Goal: Information Seeking & Learning: Learn about a topic

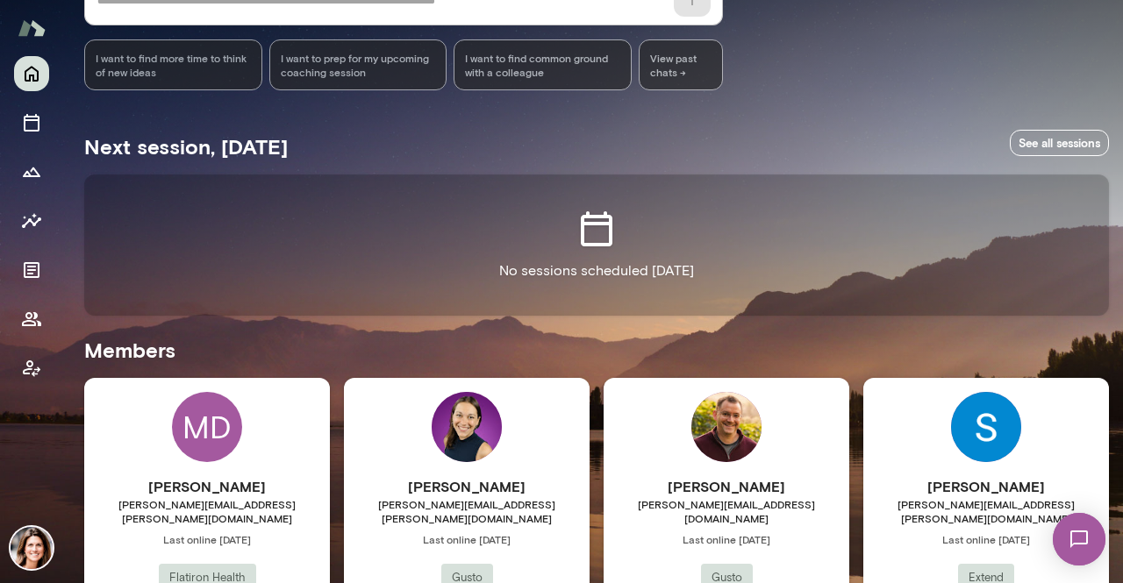
scroll to position [351, 0]
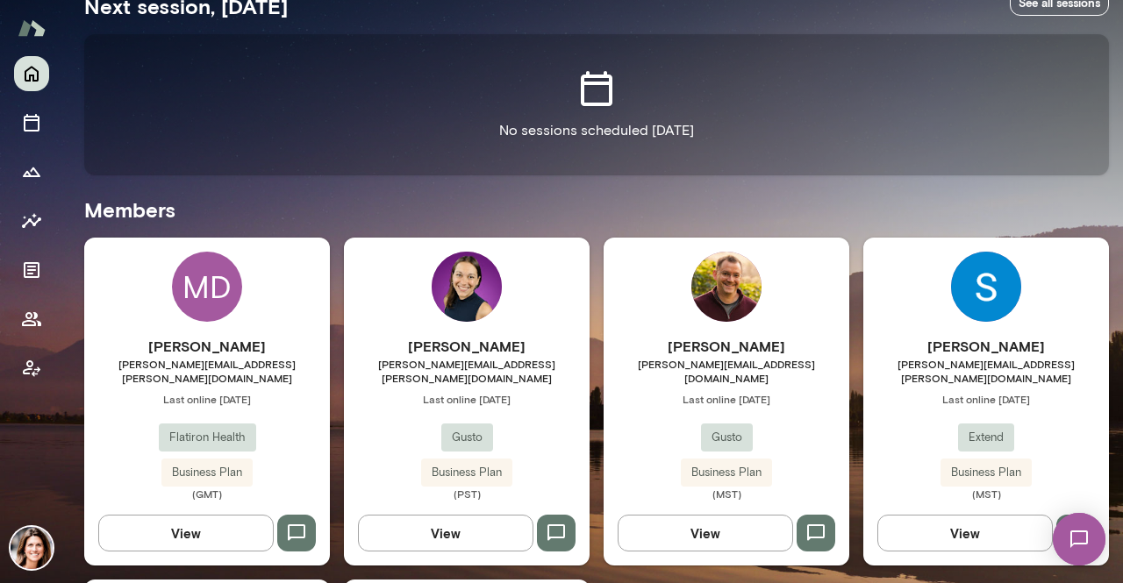
click at [657, 392] on span "Last online [DATE]" at bounding box center [726, 399] width 246 height 14
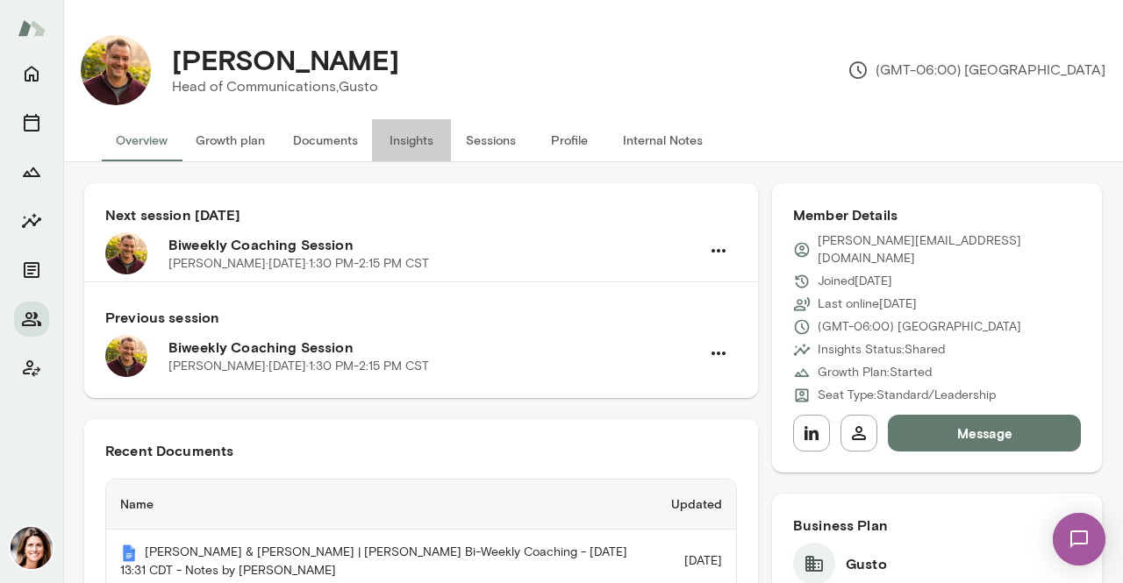
click at [402, 139] on button "Insights" at bounding box center [411, 140] width 79 height 42
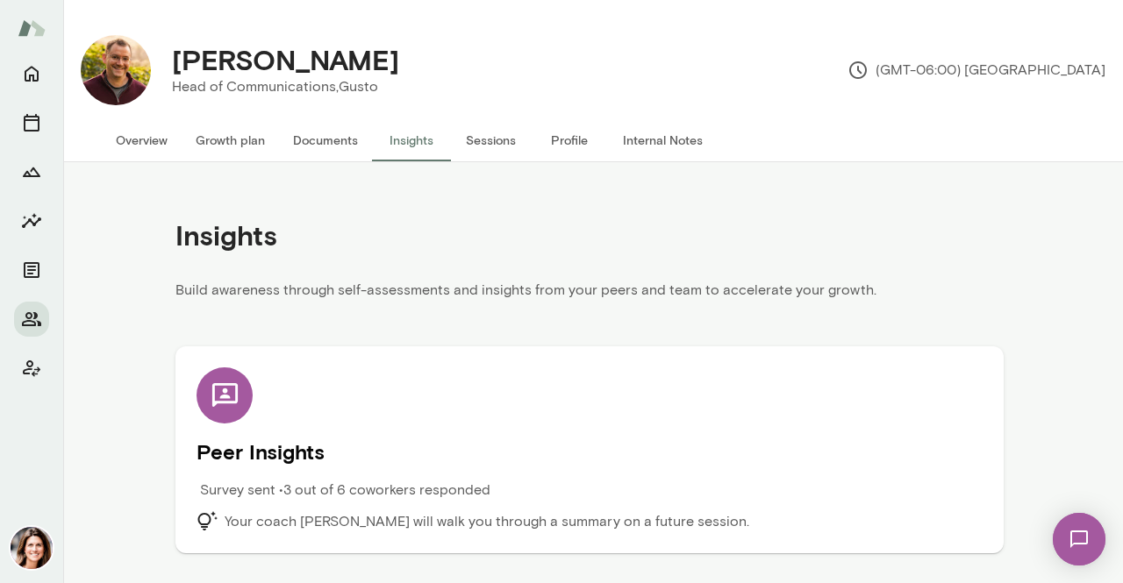
click at [667, 487] on div "Survey sent • 3 out of 6 coworkers responded" at bounding box center [490, 496] width 589 height 32
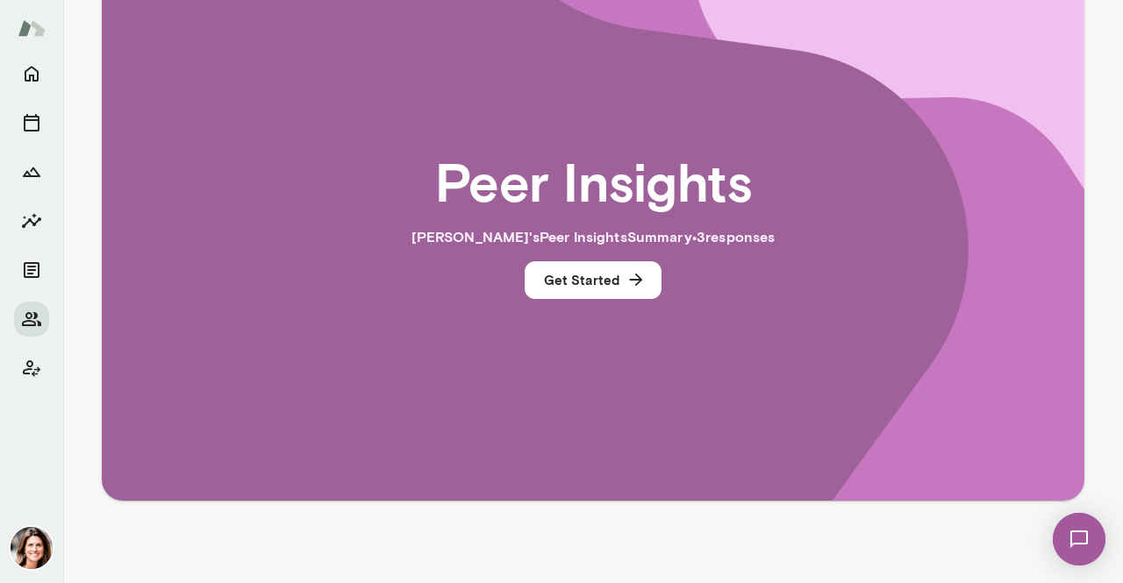
scroll to position [405, 0]
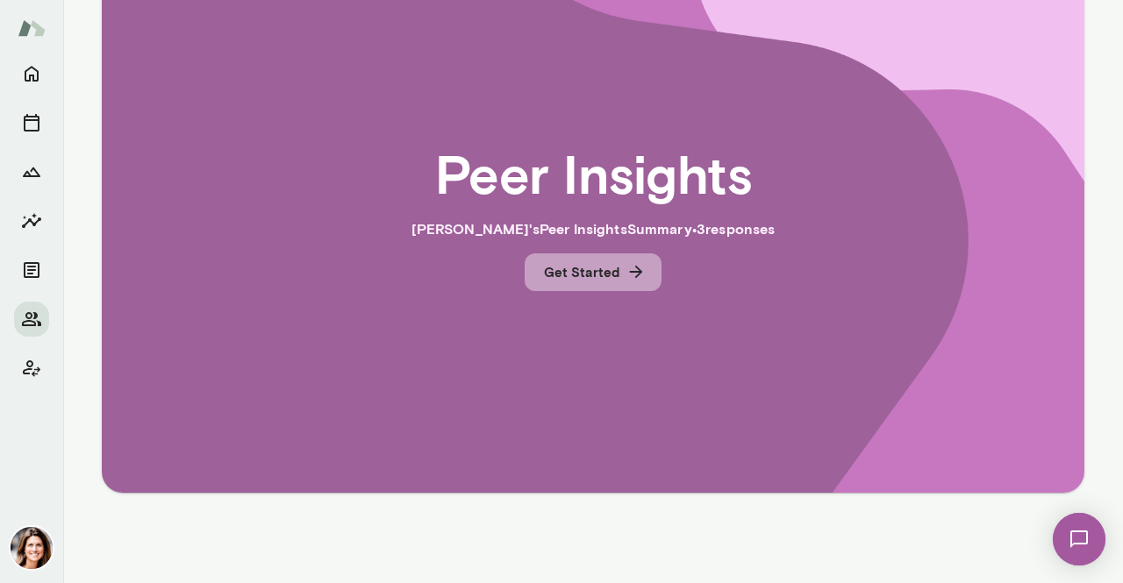
click at [634, 287] on button "Get Started" at bounding box center [592, 271] width 137 height 37
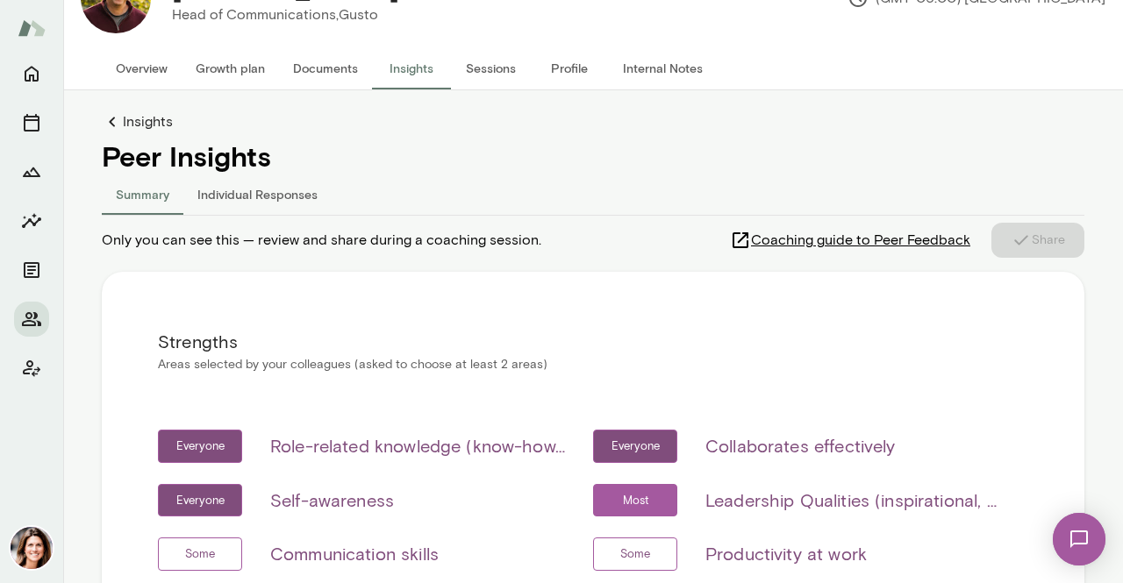
scroll to position [54, 0]
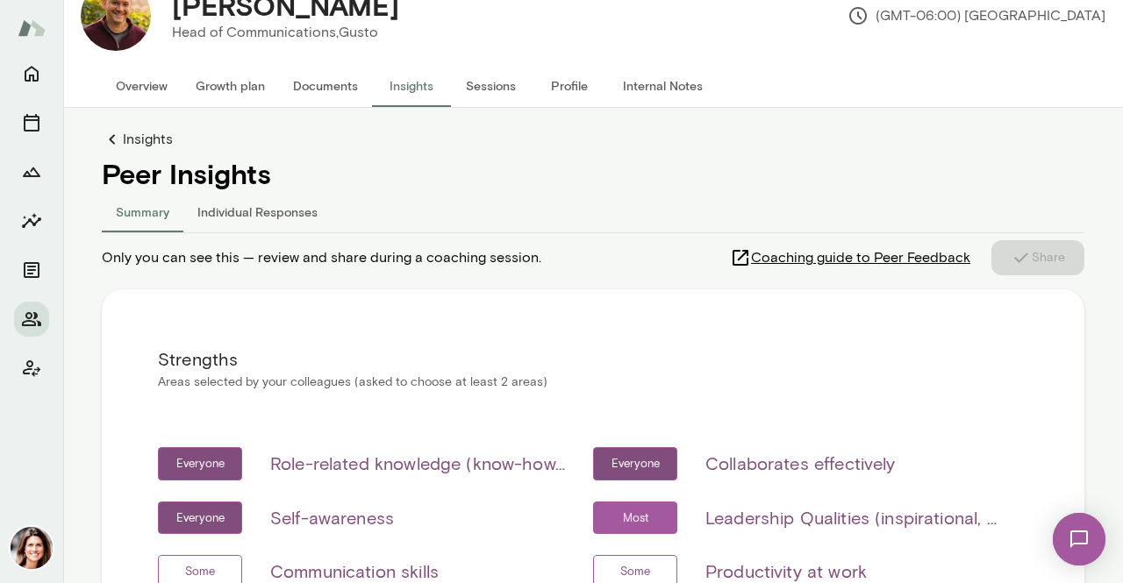
click at [218, 89] on button "Growth plan" at bounding box center [230, 86] width 97 height 42
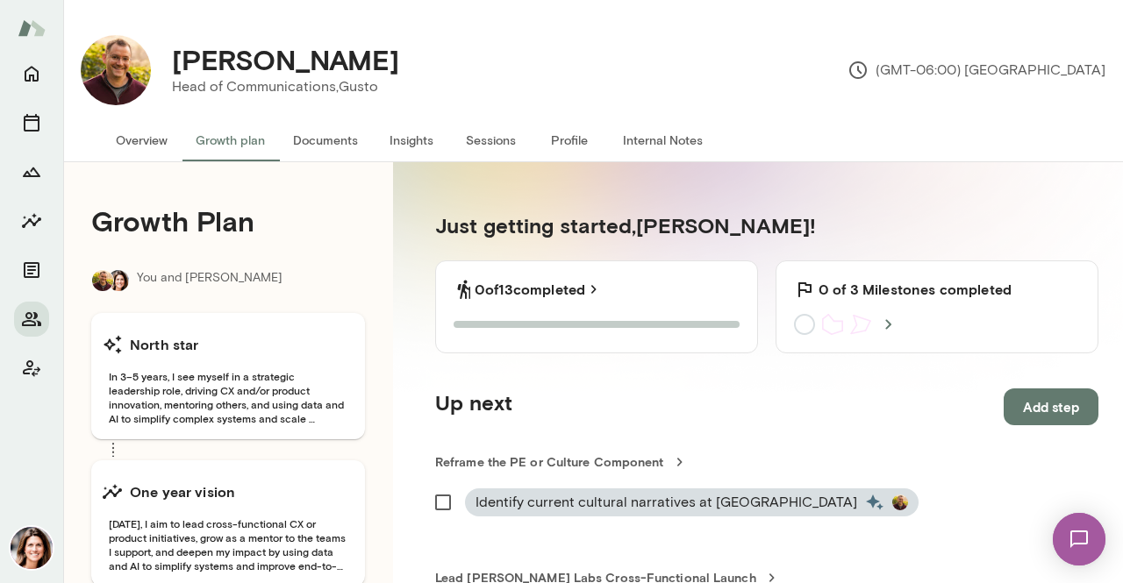
click at [158, 146] on button "Overview" at bounding box center [142, 140] width 80 height 42
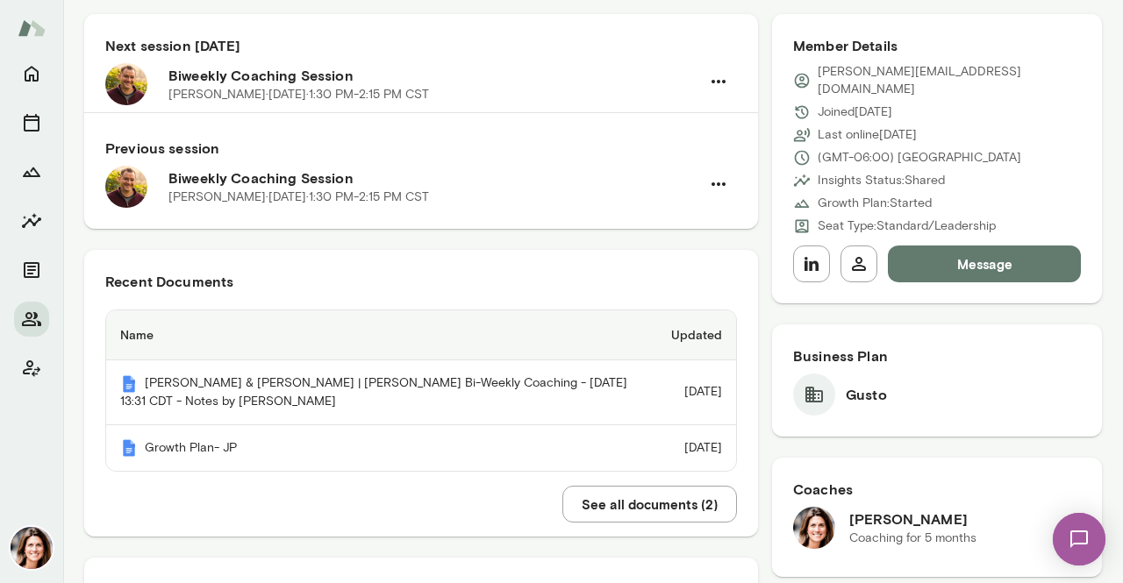
scroll to position [175, 0]
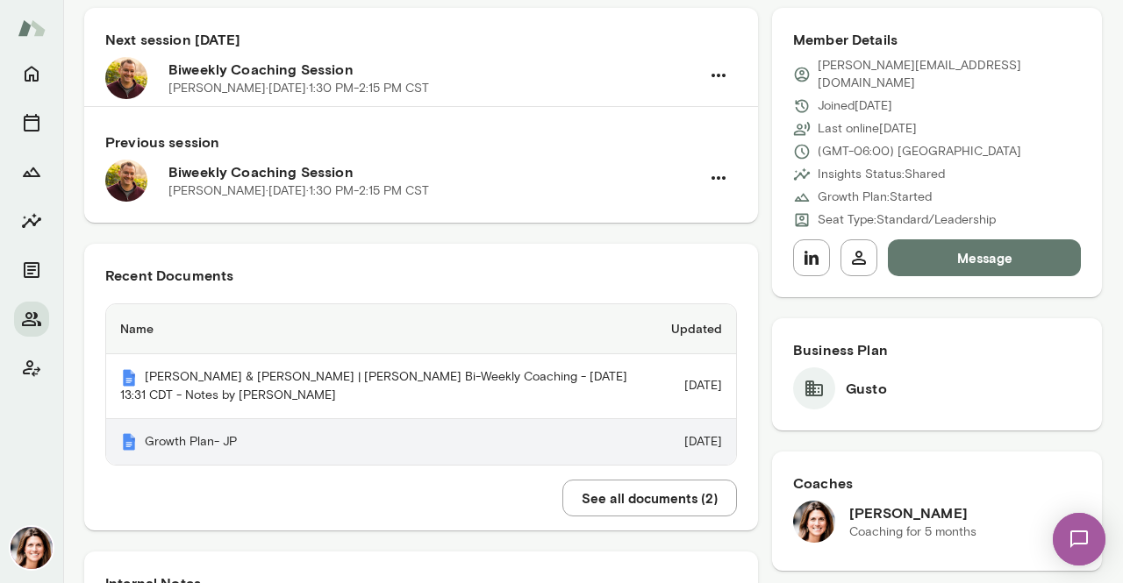
click at [212, 453] on th "Growth Plan- JP" at bounding box center [381, 442] width 551 height 46
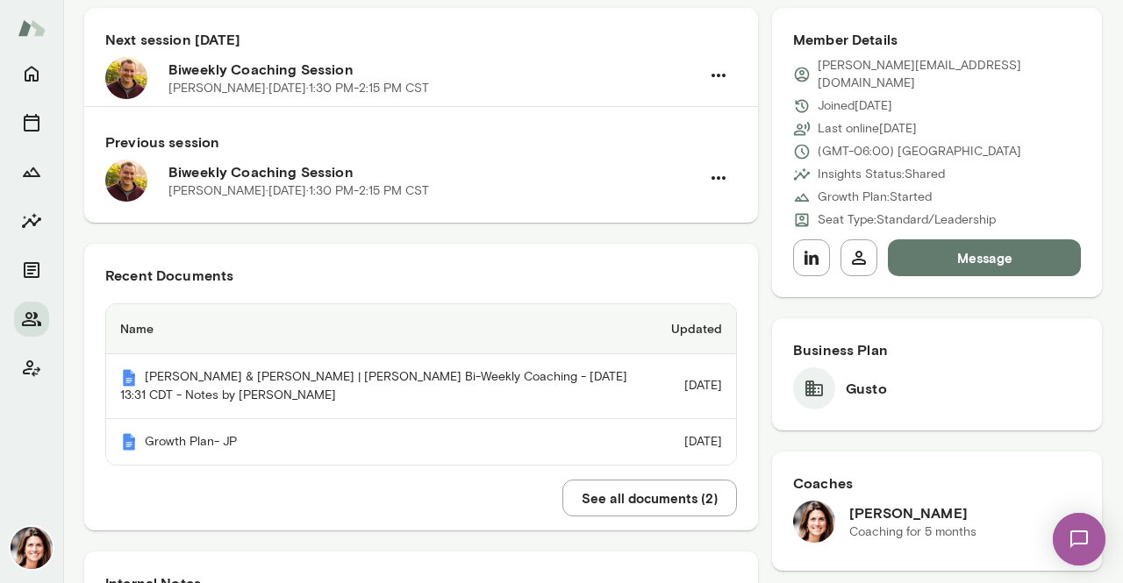
scroll to position [0, 0]
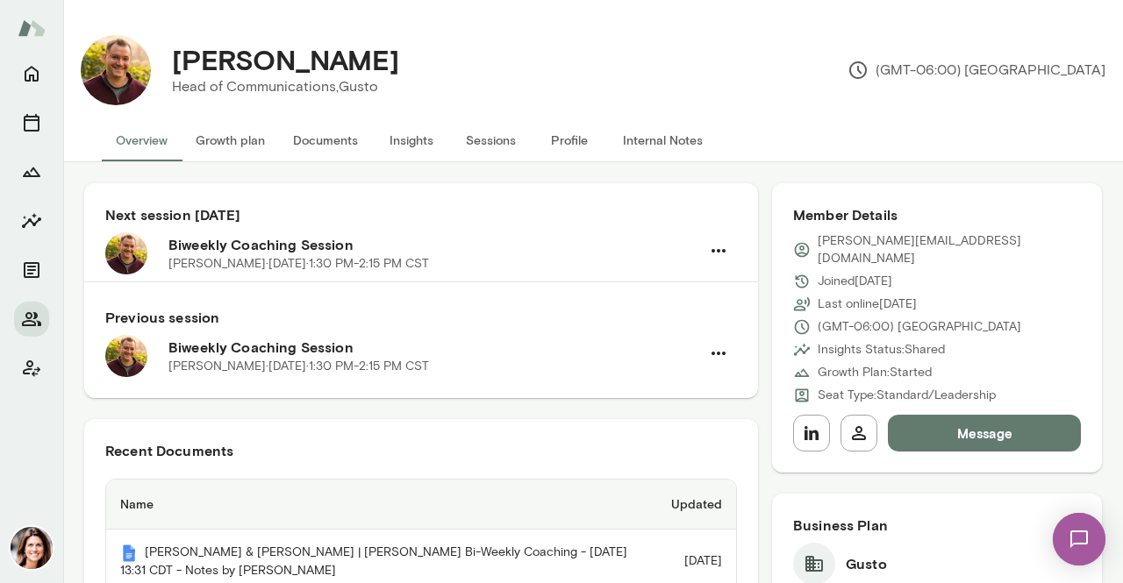
click at [430, 148] on button "Insights" at bounding box center [411, 140] width 79 height 42
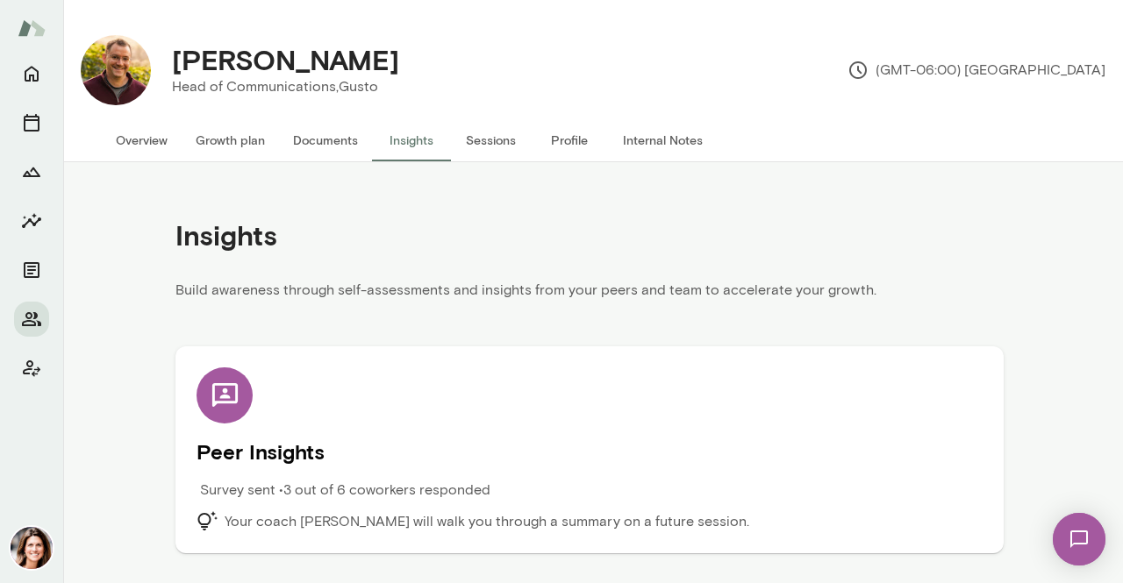
click at [356, 426] on div "Peer Insights Survey sent • 3 out of 6 coworkers responded Your coach [PERSON_N…" at bounding box center [589, 449] width 786 height 165
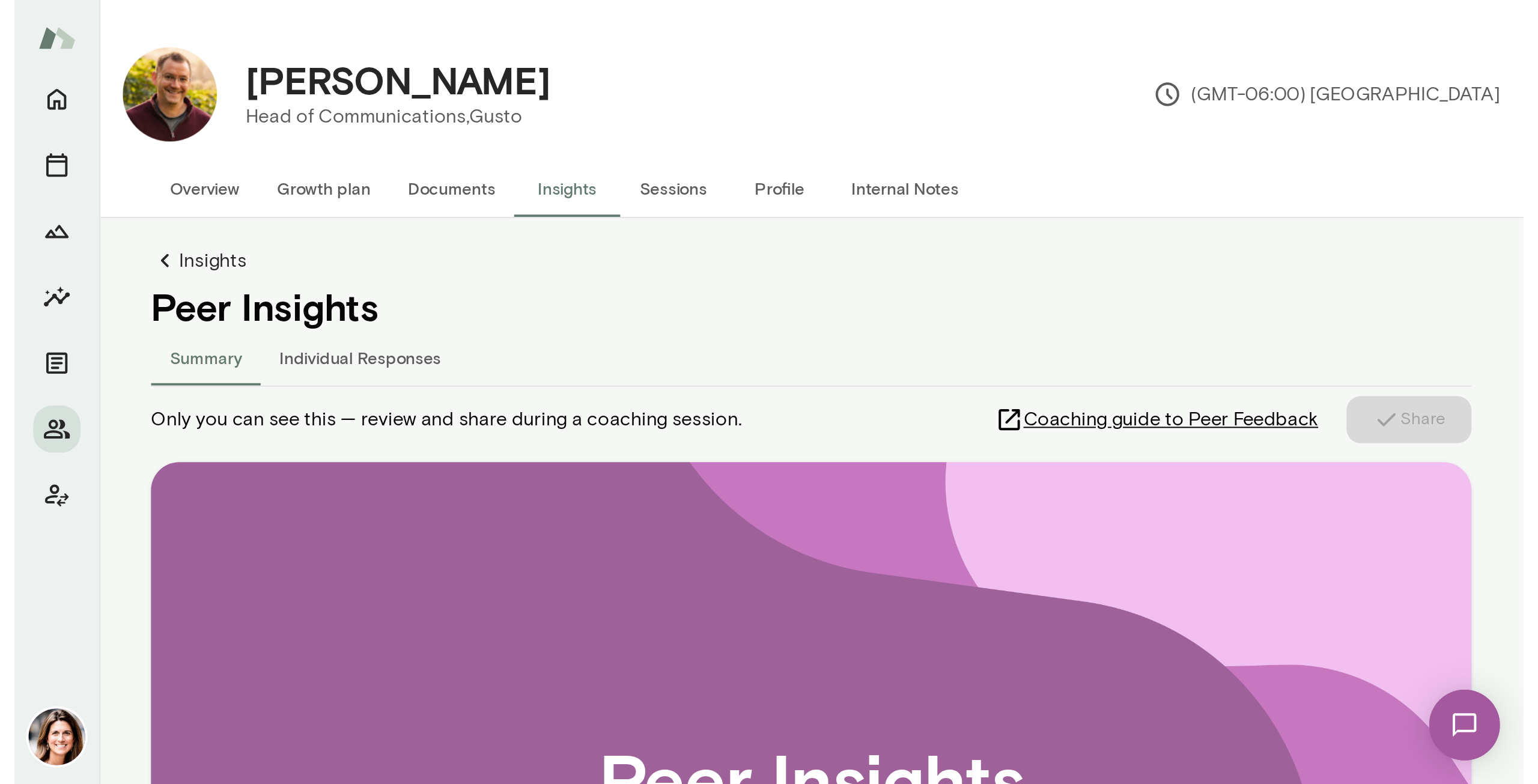
scroll to position [240, 0]
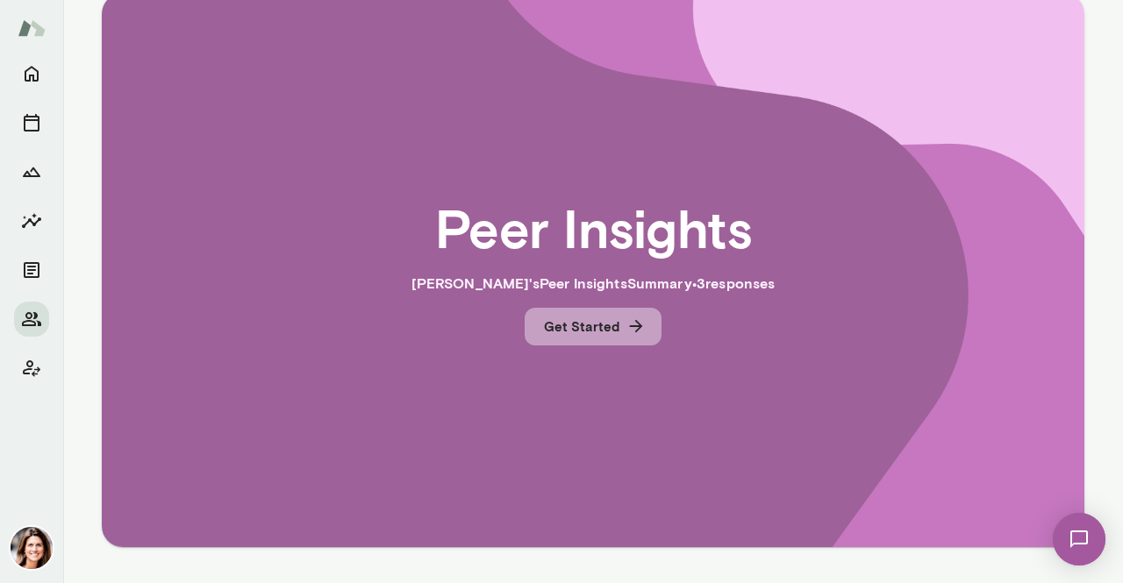
click at [555, 336] on button "Get Started" at bounding box center [592, 326] width 137 height 37
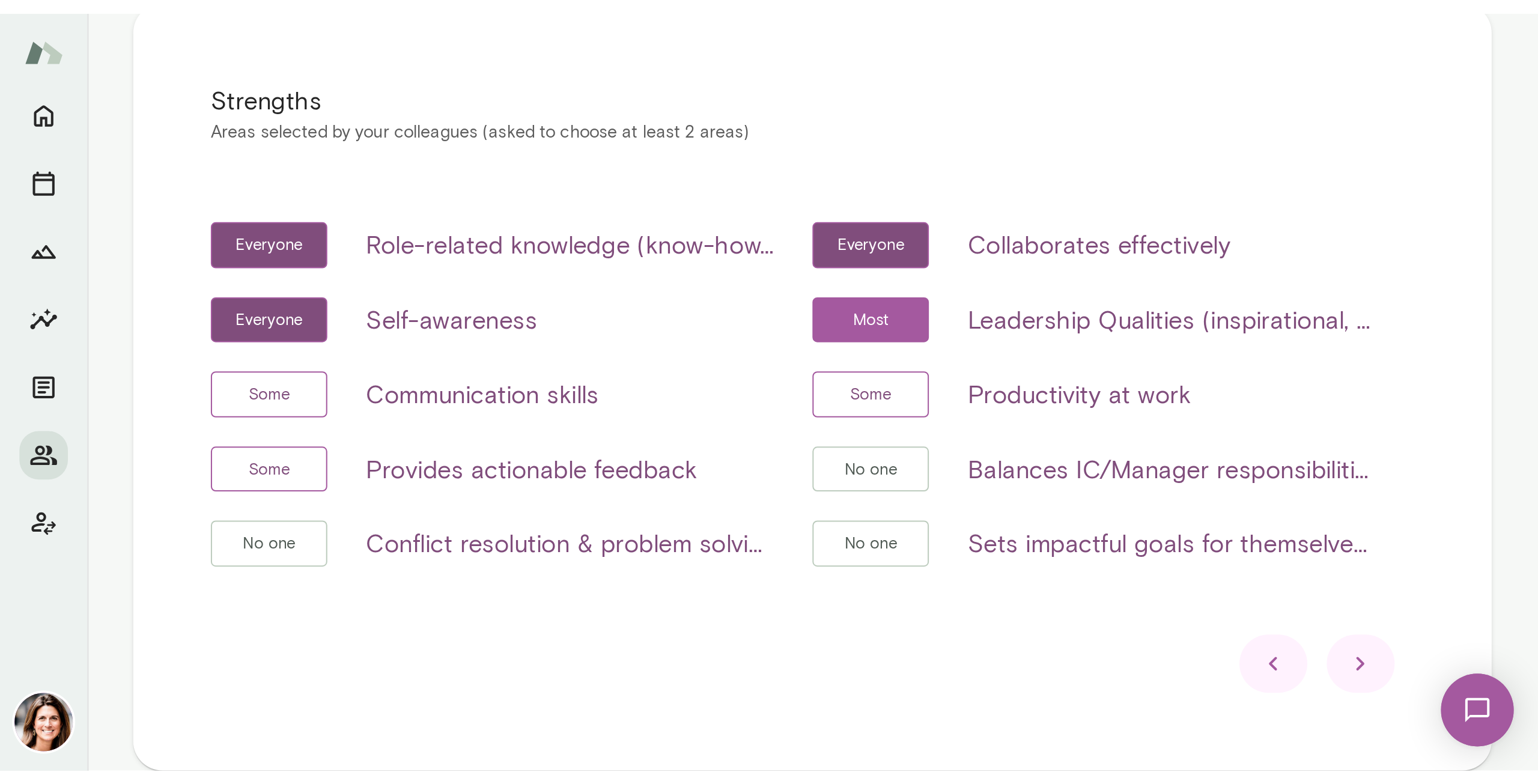
scroll to position [0, 0]
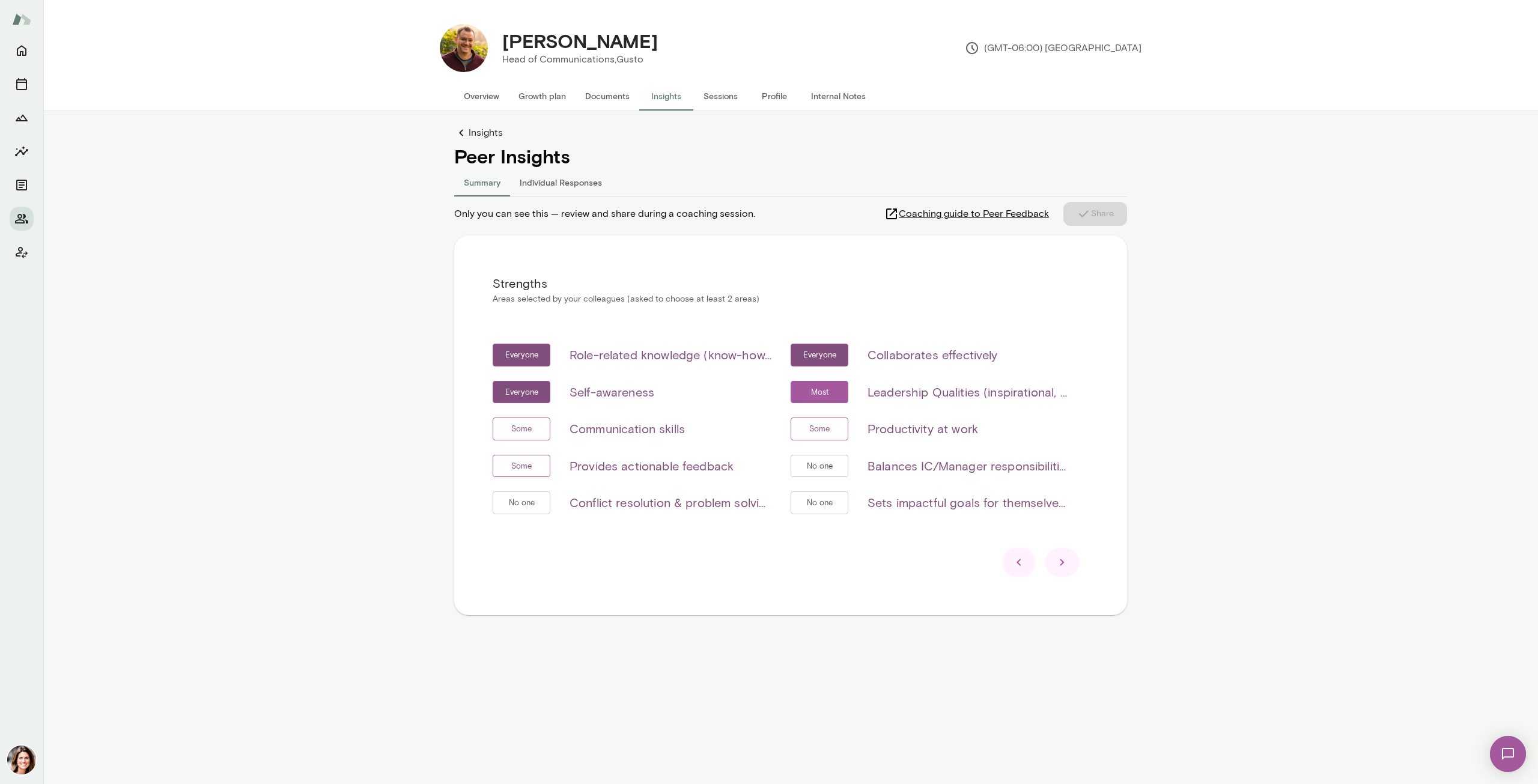
click at [769, 399] on div at bounding box center [1062, 562] width 34 height 29
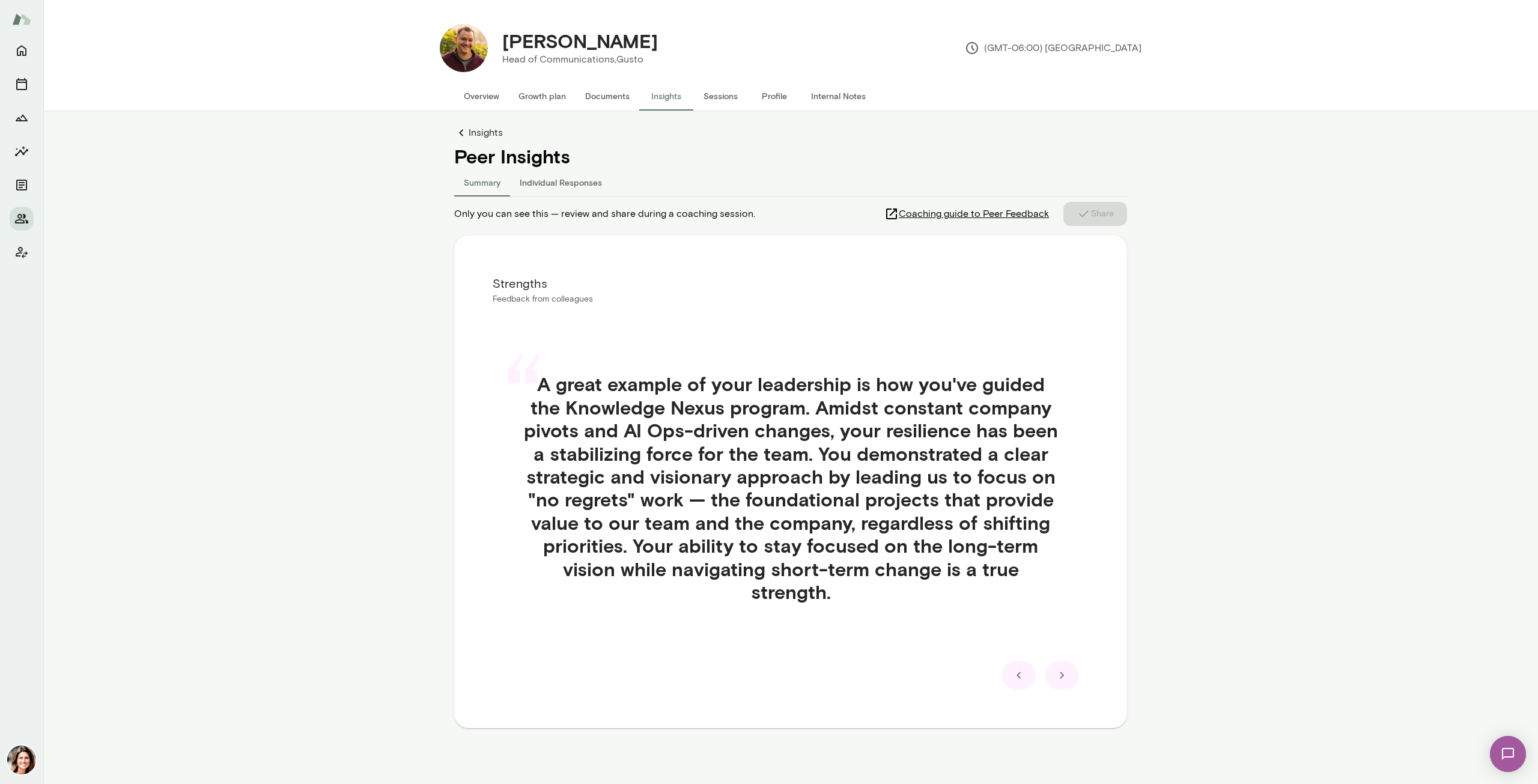
click at [769, 399] on div "“ A great example of your leadership is how you've guided the Knowledge Nexus p…" at bounding box center [791, 502] width 596 height 317
click at [769, 399] on icon at bounding box center [1062, 674] width 14 height 14
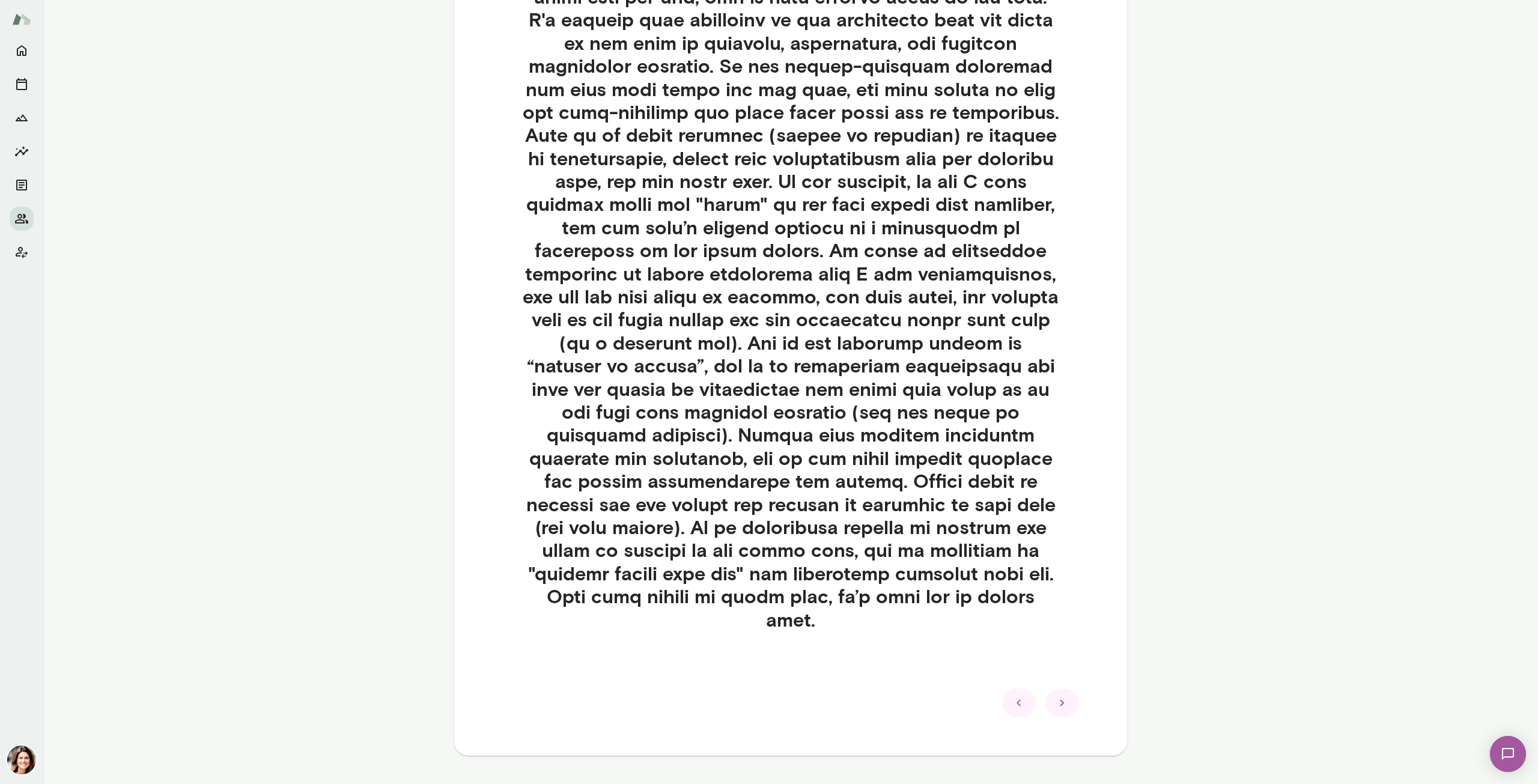
scroll to position [481, 0]
click at [769, 399] on div at bounding box center [1062, 702] width 34 height 29
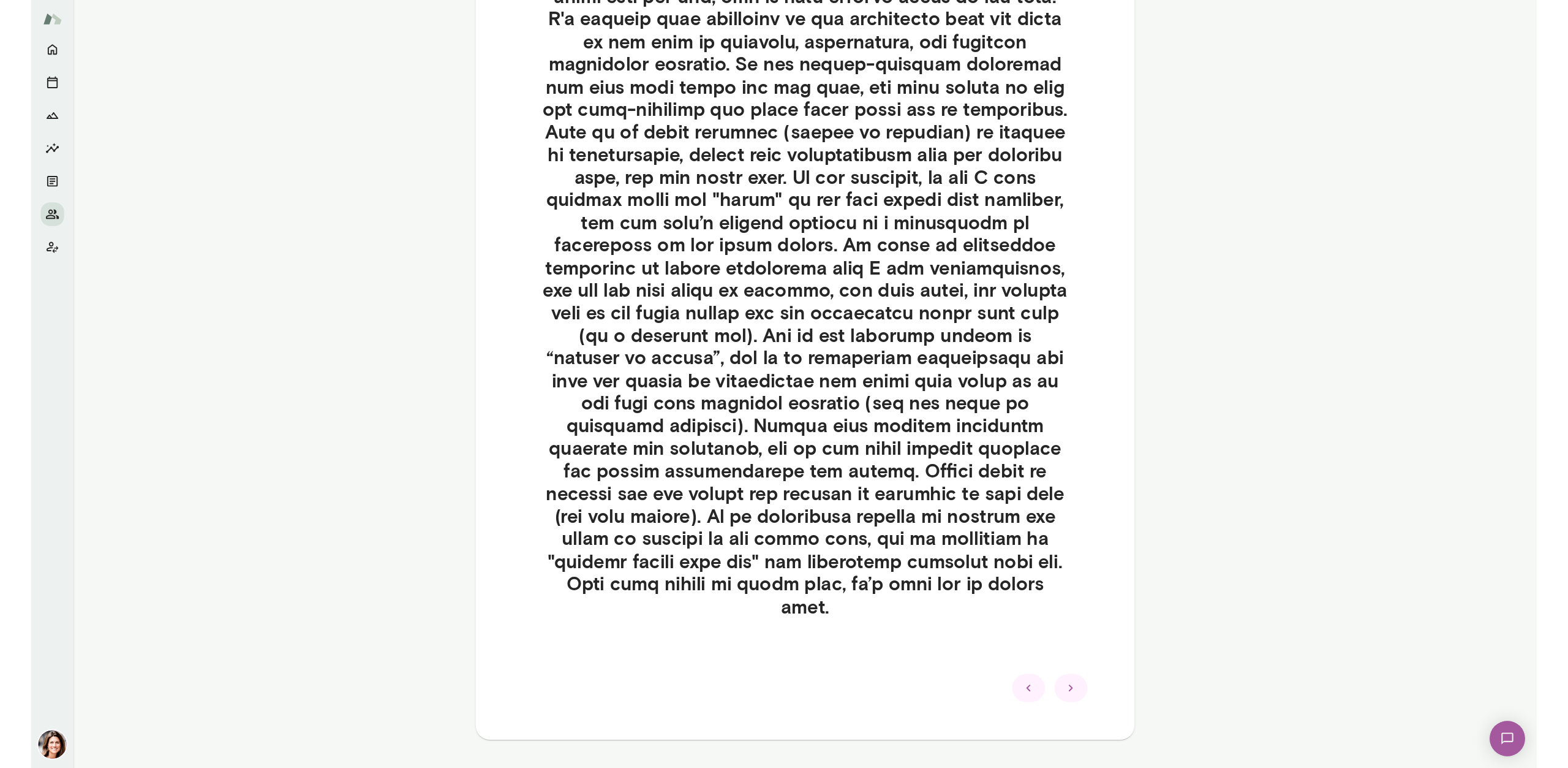
scroll to position [0, 0]
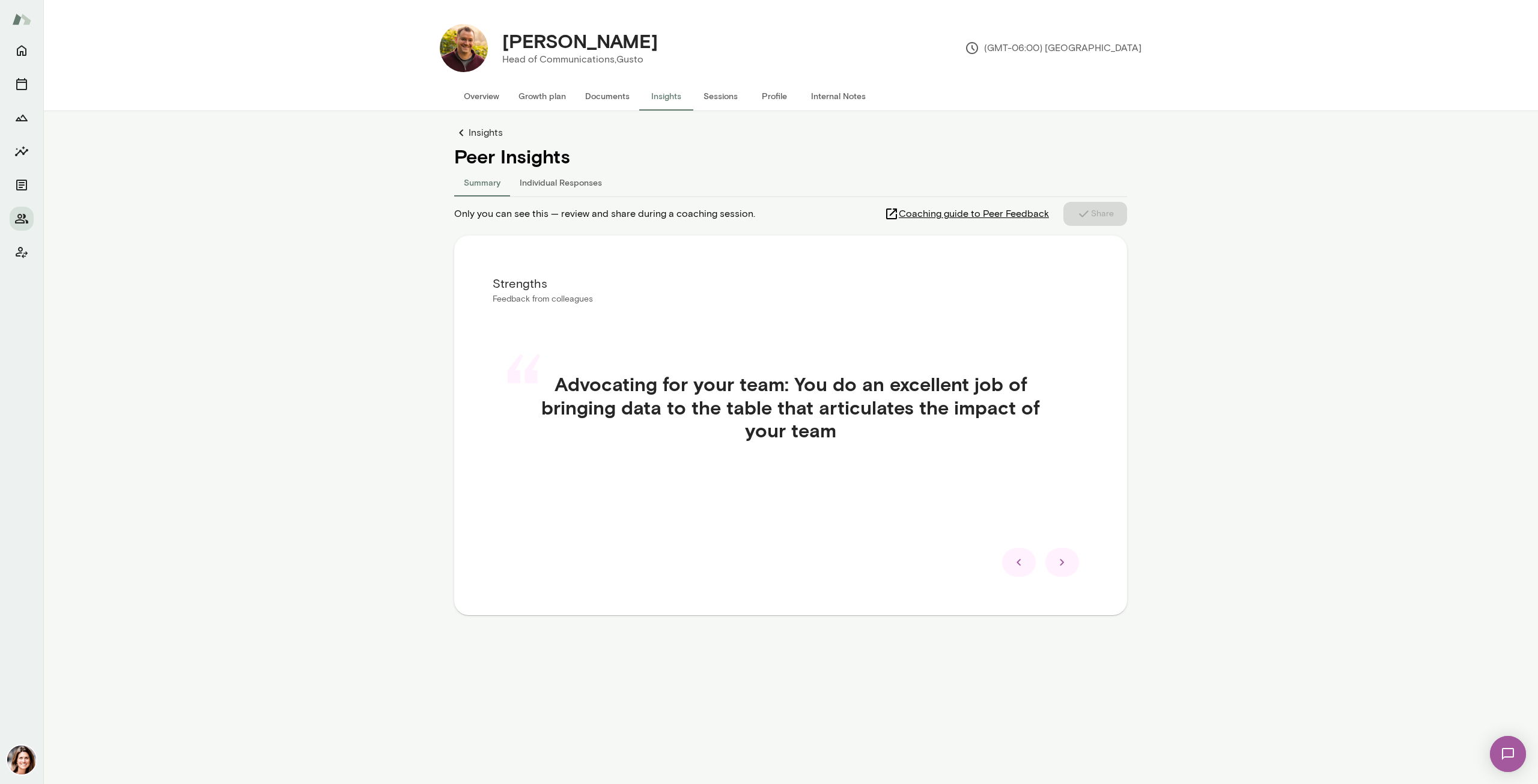
click at [769, 399] on div at bounding box center [1062, 562] width 34 height 29
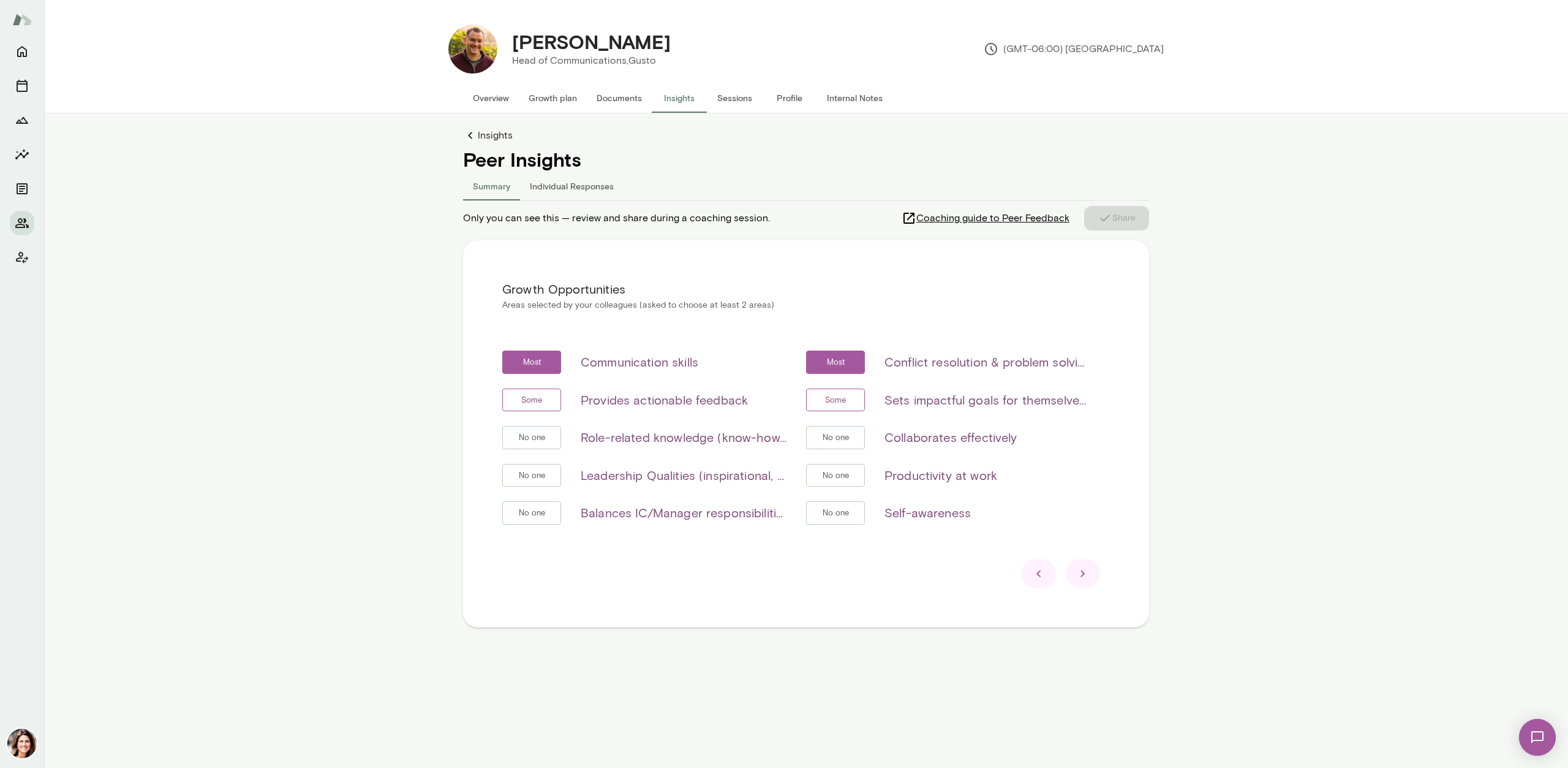
click at [784, 407] on icon at bounding box center [1083, 573] width 15 height 15
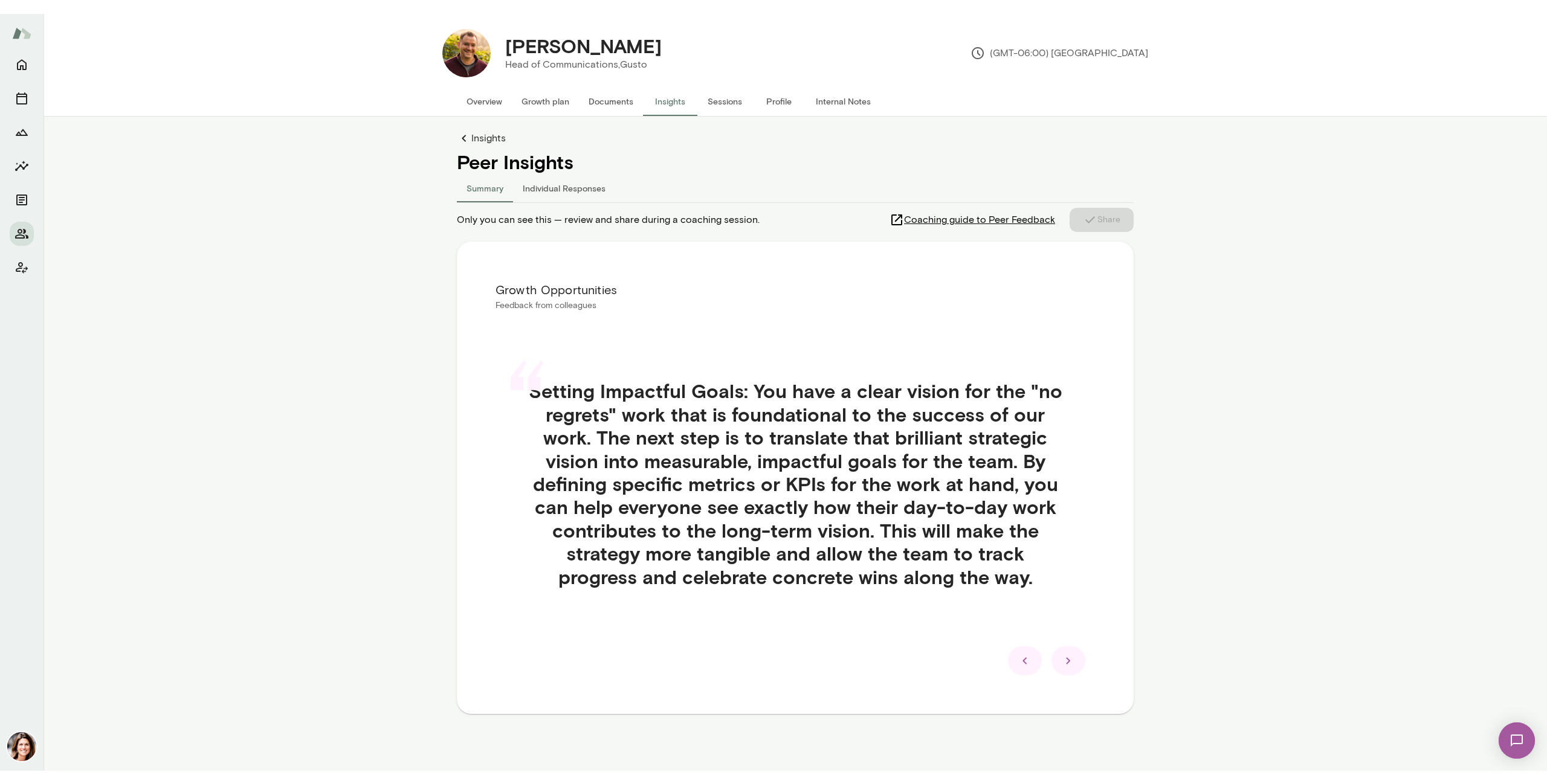
scroll to position [14, 0]
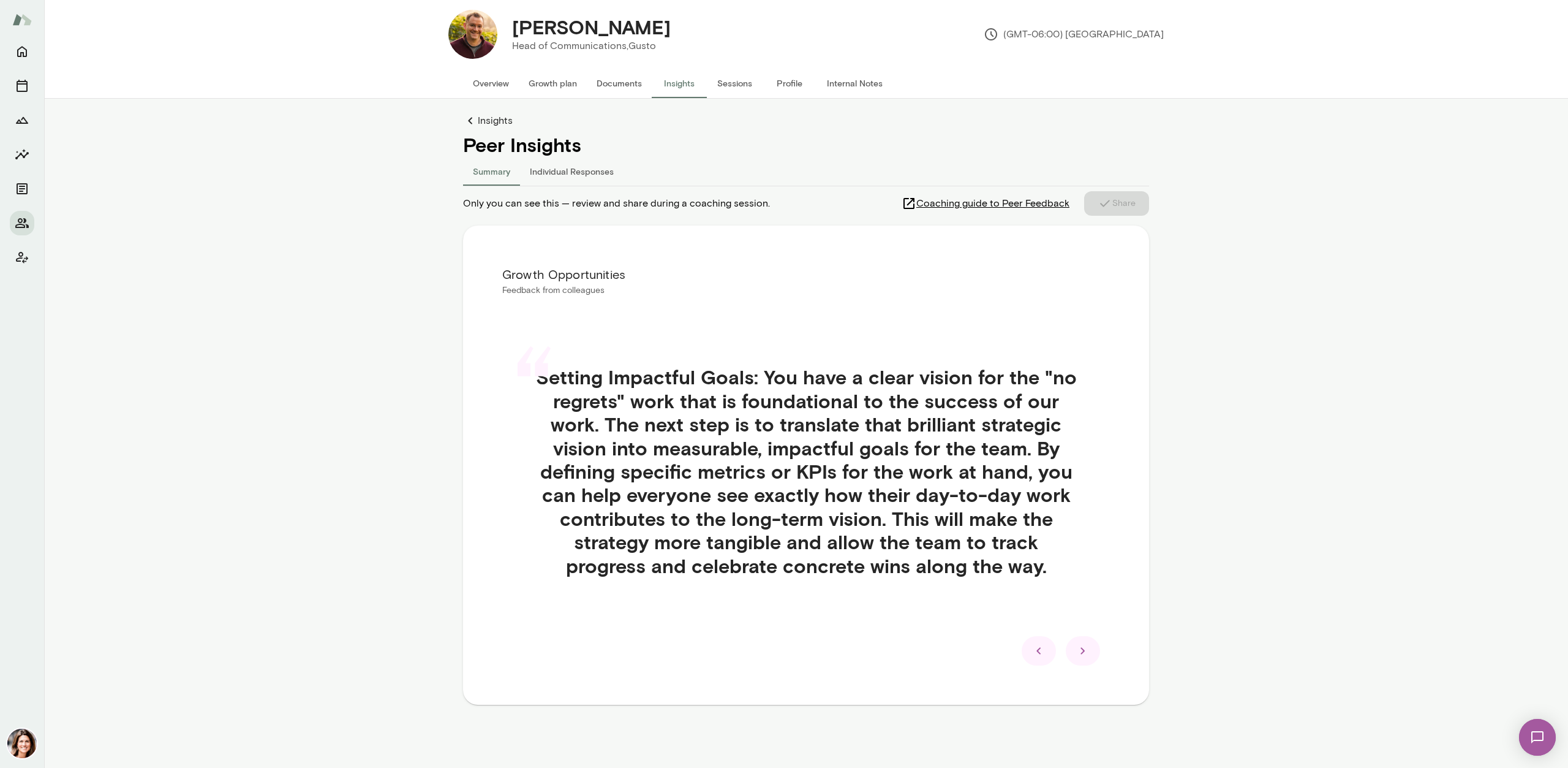
click at [784, 407] on icon at bounding box center [1083, 651] width 15 height 15
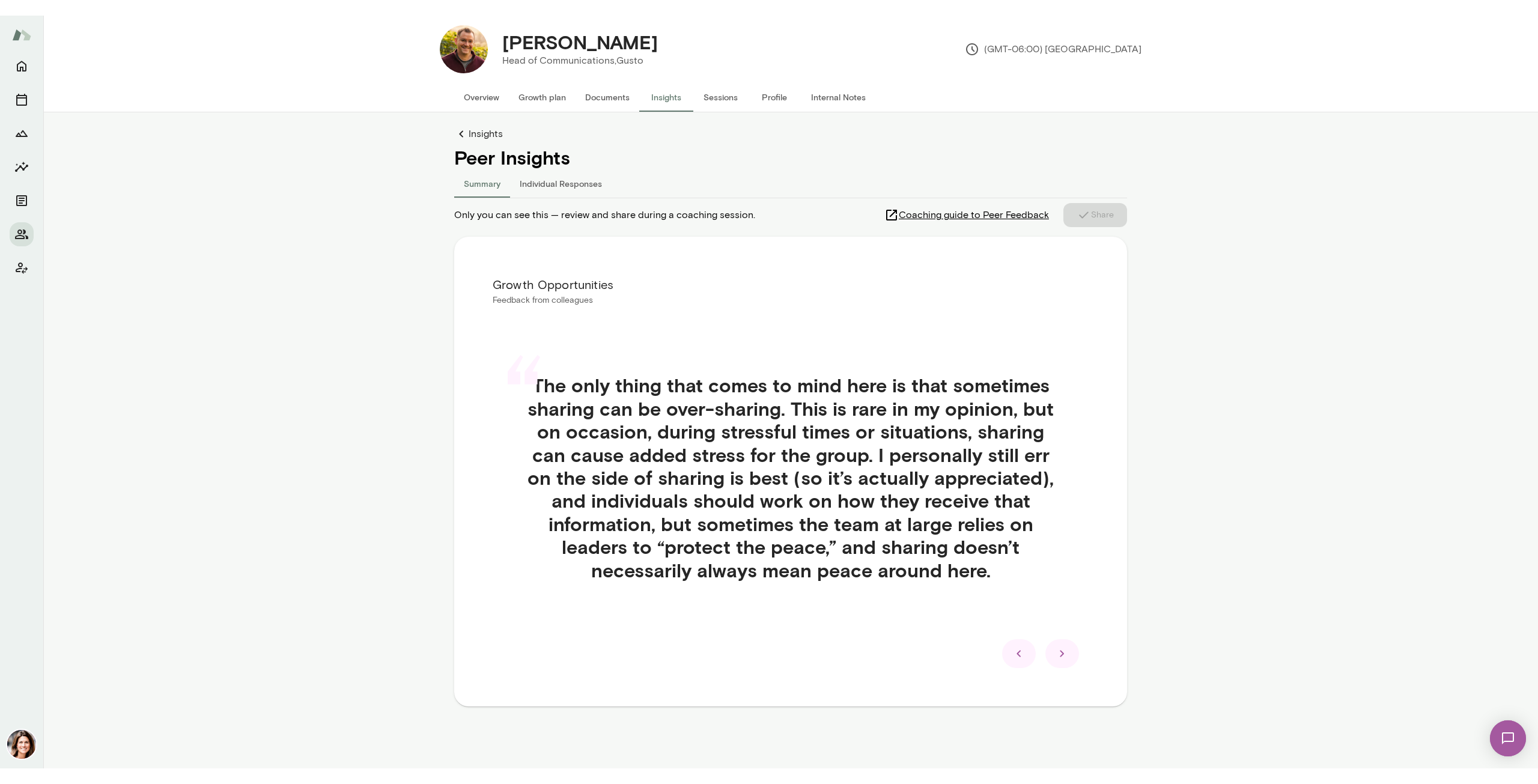
scroll to position [0, 0]
